Goal: Information Seeking & Learning: Learn about a topic

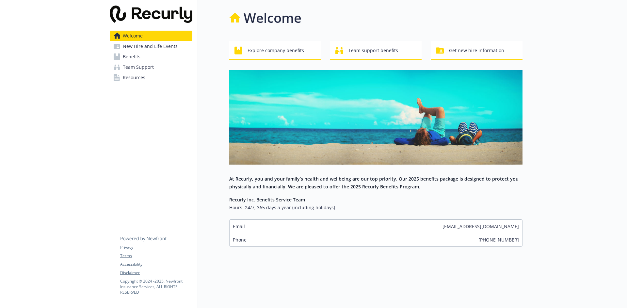
click at [144, 56] on link "Benefits" at bounding box center [151, 57] width 83 height 10
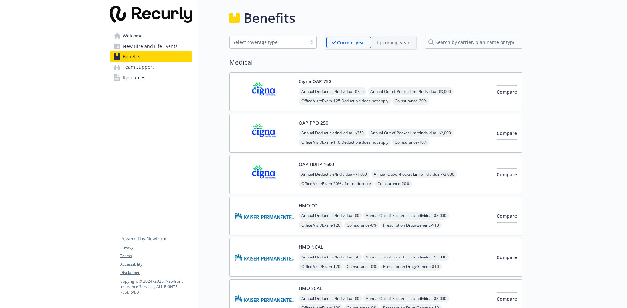
click at [400, 46] on div "Upcoming year" at bounding box center [393, 42] width 44 height 11
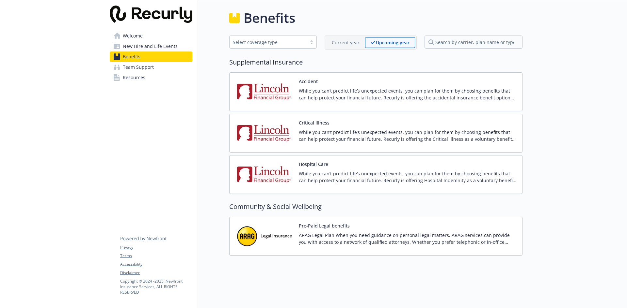
click at [351, 42] on p "Current year" at bounding box center [346, 42] width 28 height 7
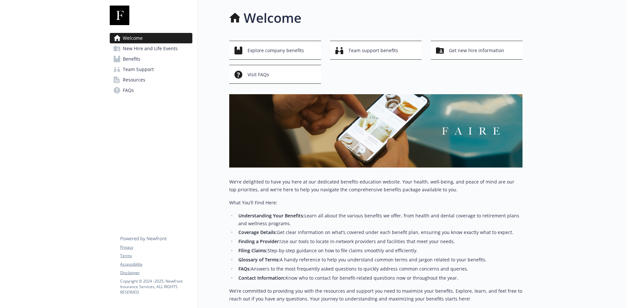
click at [136, 60] on span "Benefits" at bounding box center [132, 59] width 18 height 10
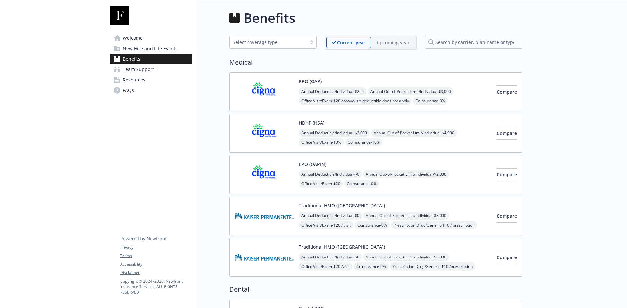
click at [146, 48] on span "New Hire and Life Events" at bounding box center [150, 48] width 55 height 10
